Goal: Task Accomplishment & Management: Complete application form

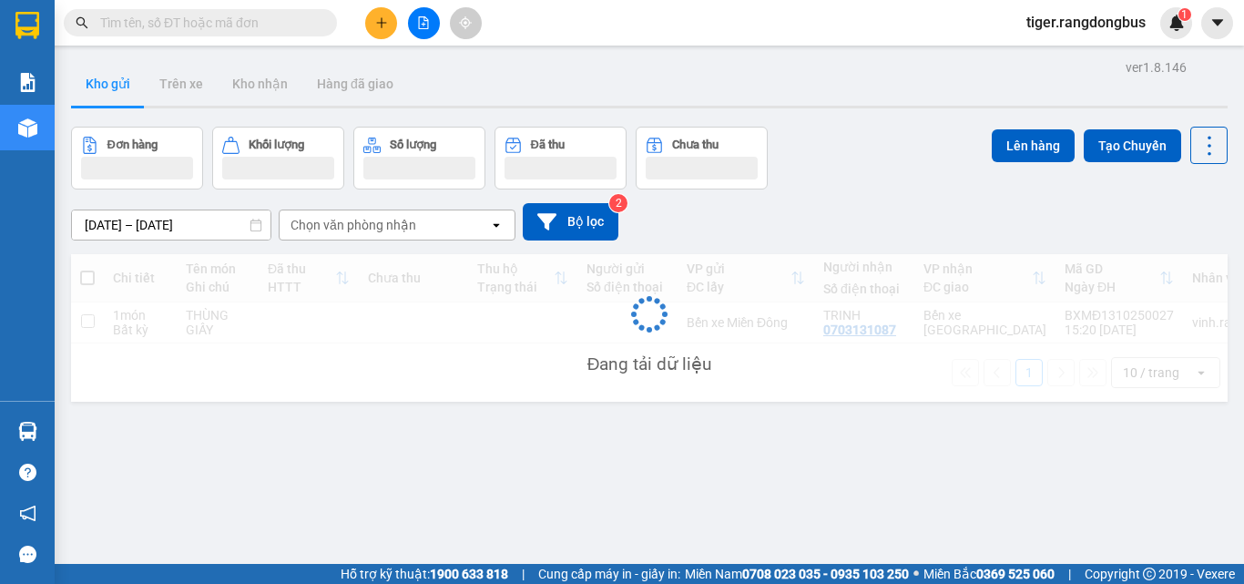
click at [381, 20] on icon "plus" at bounding box center [381, 22] width 13 height 13
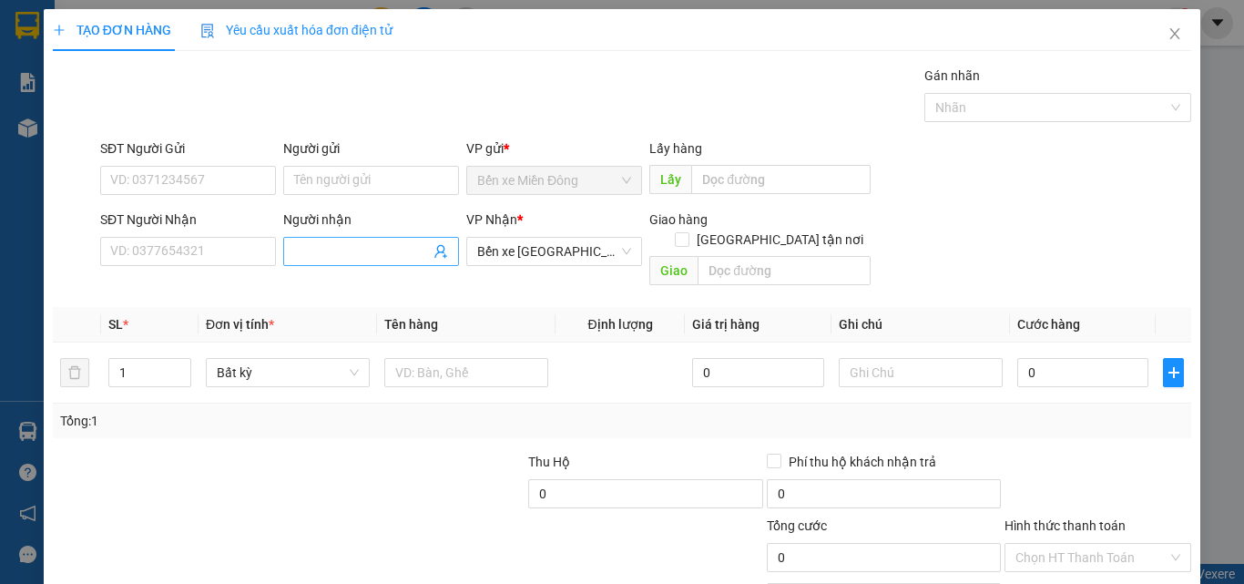
click at [324, 251] on input "Người nhận" at bounding box center [362, 251] width 136 height 20
type input "KHÁCH ĐI A9"
drag, startPoint x: 157, startPoint y: 452, endPoint x: 348, endPoint y: 393, distance: 200.3
click at [162, 452] on div at bounding box center [170, 484] width 238 height 64
click at [421, 358] on input "text" at bounding box center [466, 372] width 164 height 29
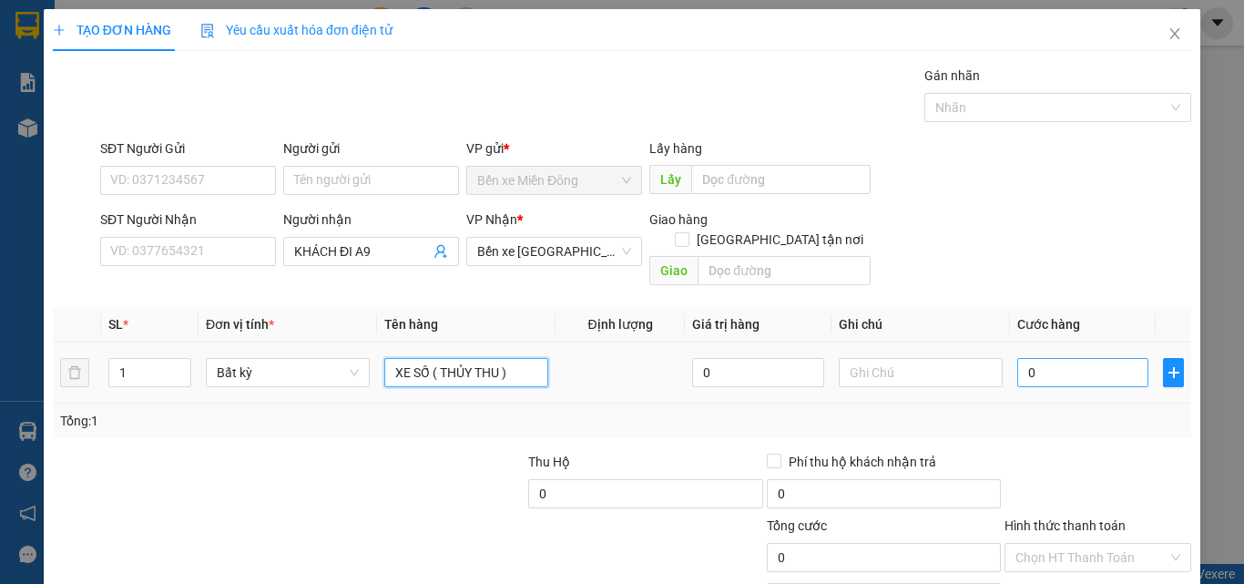
type input "XE SỐ ( THỦY THU )"
click at [1018, 358] on input "0" at bounding box center [1083, 372] width 131 height 29
type input "5"
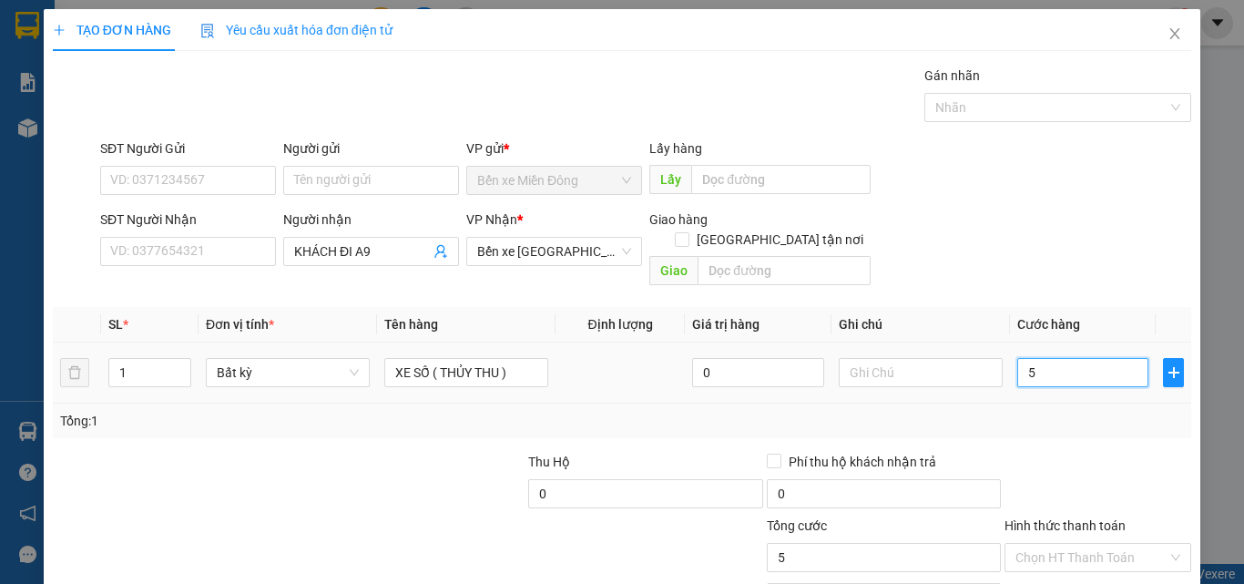
type input "50"
type input "500"
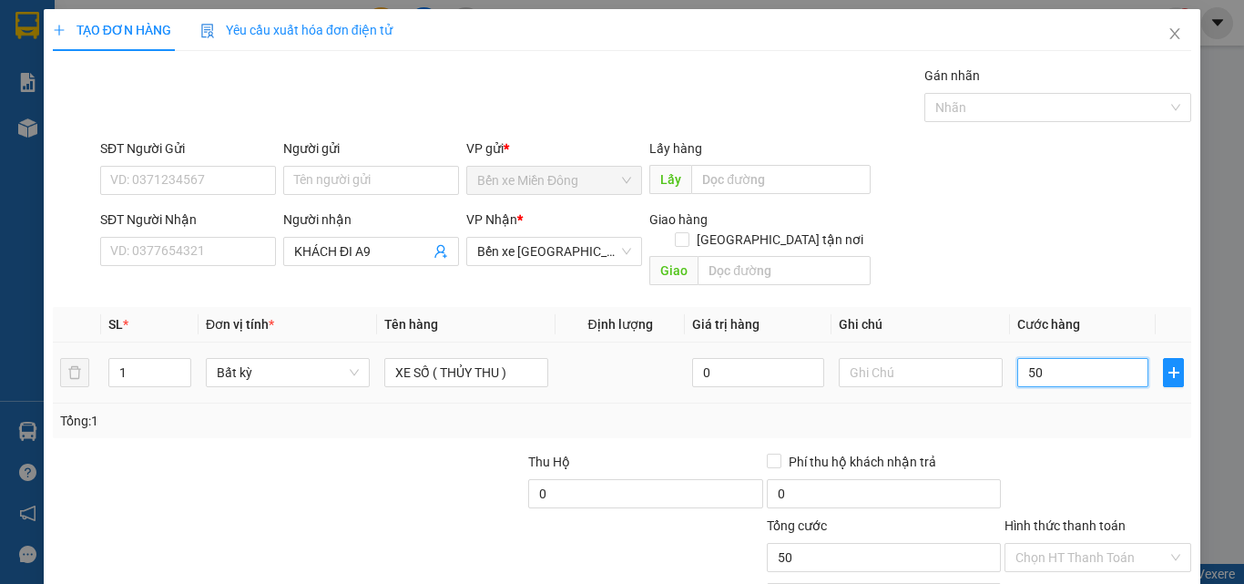
type input "500"
type input "500.000"
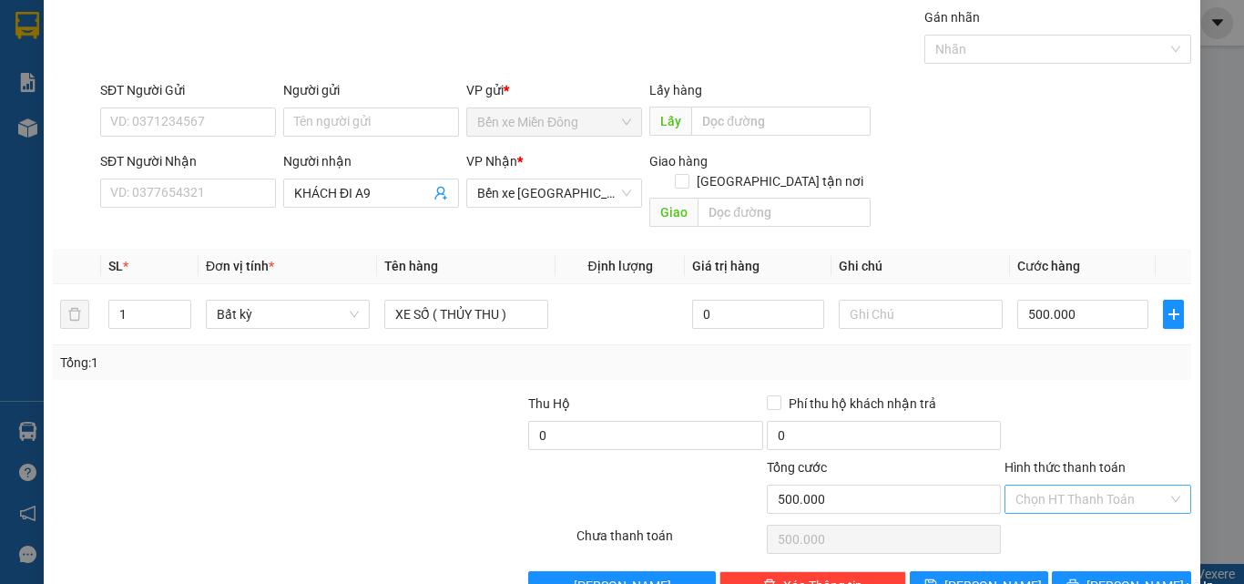
scroll to position [90, 0]
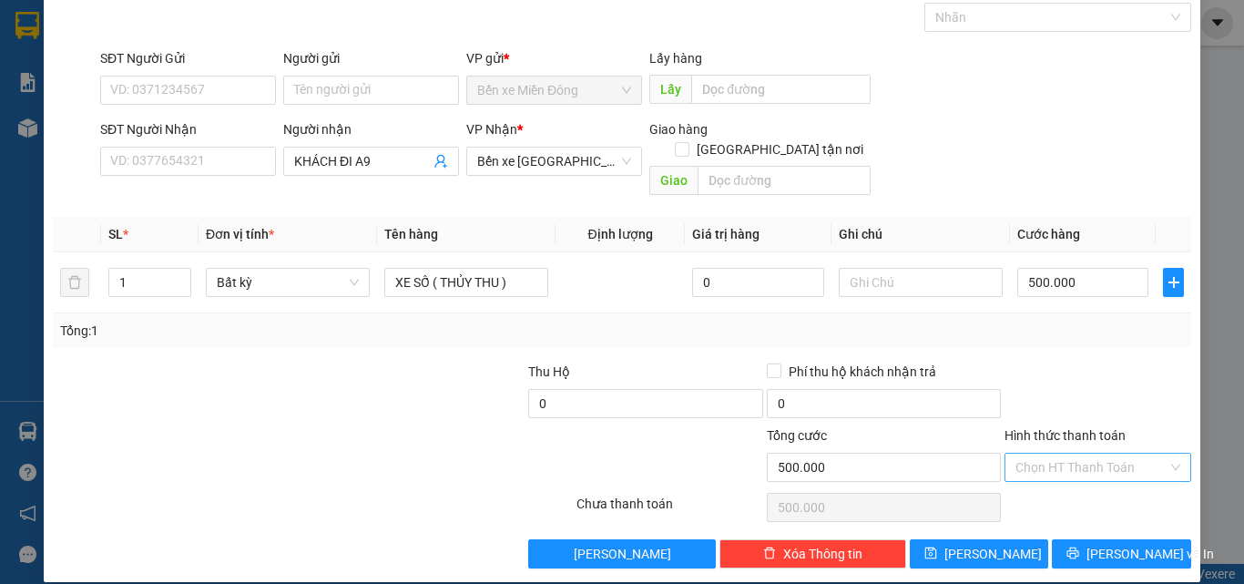
click at [1039, 454] on input "Hình thức thanh toán" at bounding box center [1092, 467] width 152 height 27
click at [1041, 485] on div "Tại văn phòng" at bounding box center [1087, 484] width 163 height 20
type input "0"
click at [1105, 544] on span "[PERSON_NAME] và In" at bounding box center [1151, 554] width 128 height 20
